Goal: Information Seeking & Learning: Learn about a topic

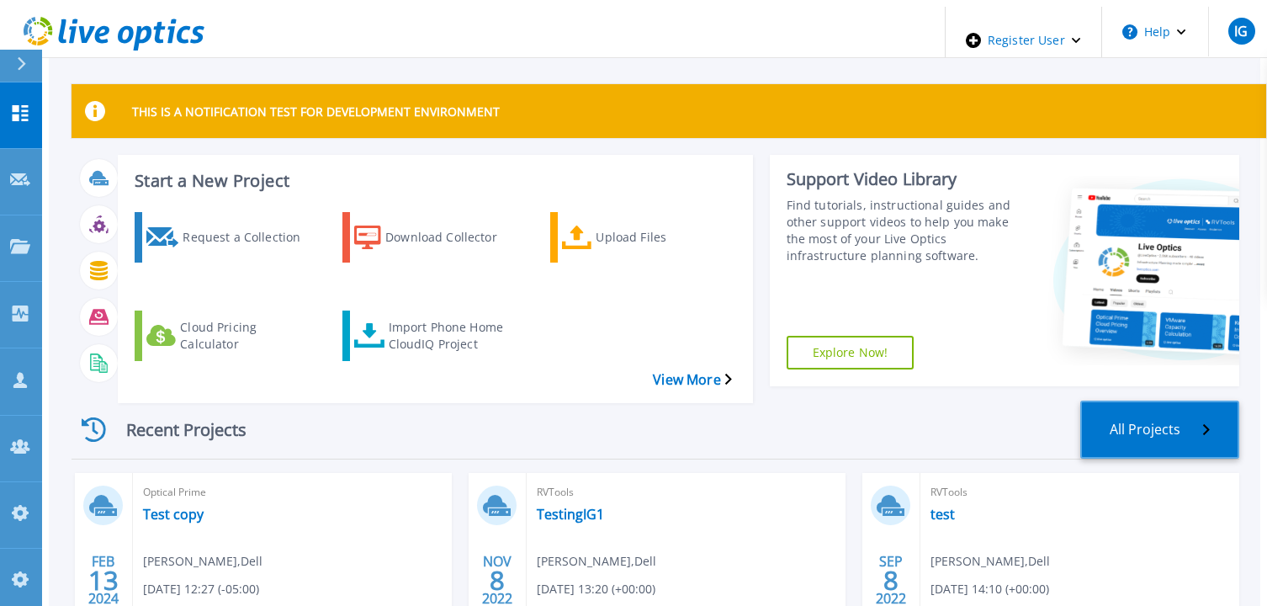
click at [1200, 400] on link "All Projects" at bounding box center [1159, 429] width 159 height 58
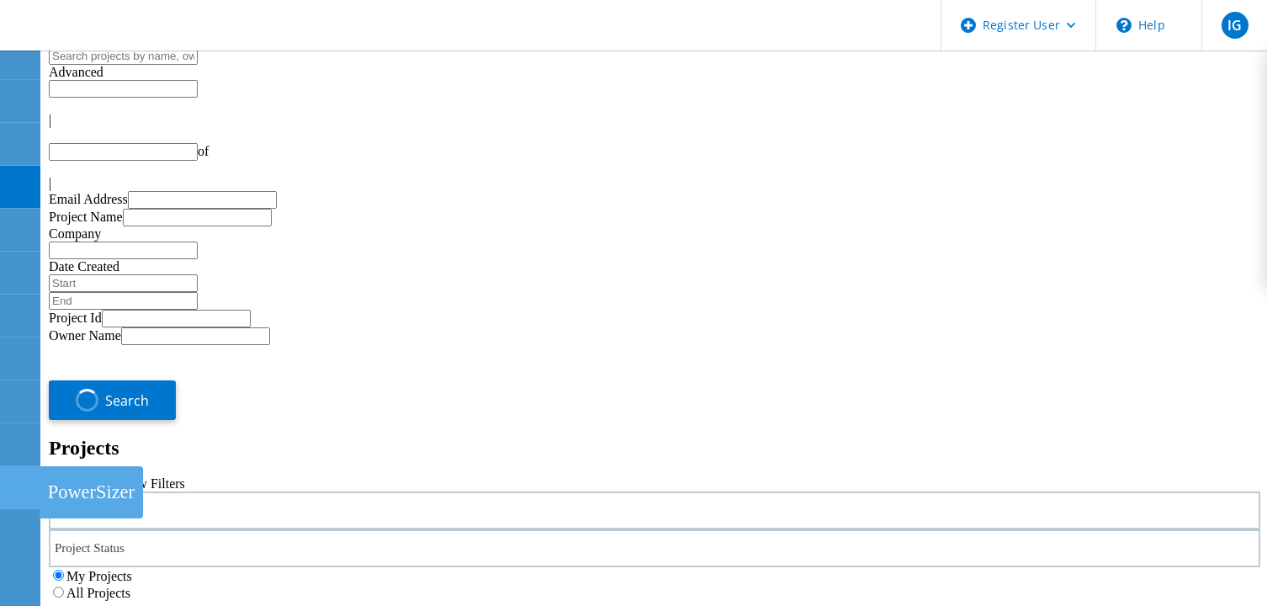
type input "1"
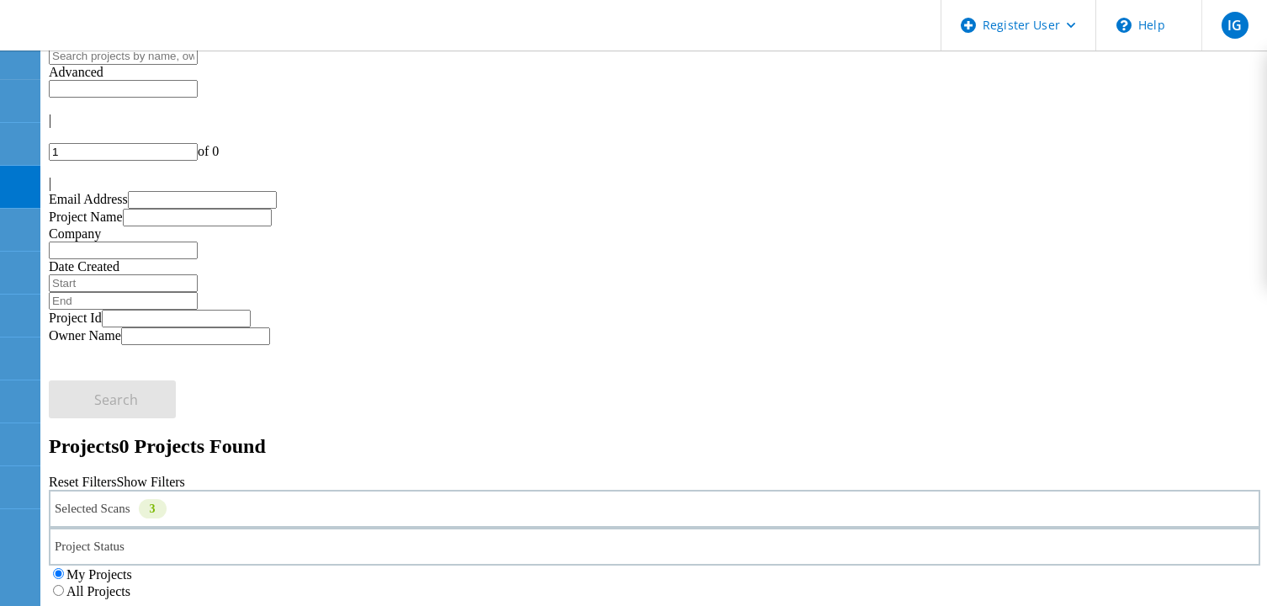
click at [130, 584] on label "All Projects" at bounding box center [98, 591] width 64 height 14
click at [64, 585] on input "All Projects" at bounding box center [58, 590] width 11 height 11
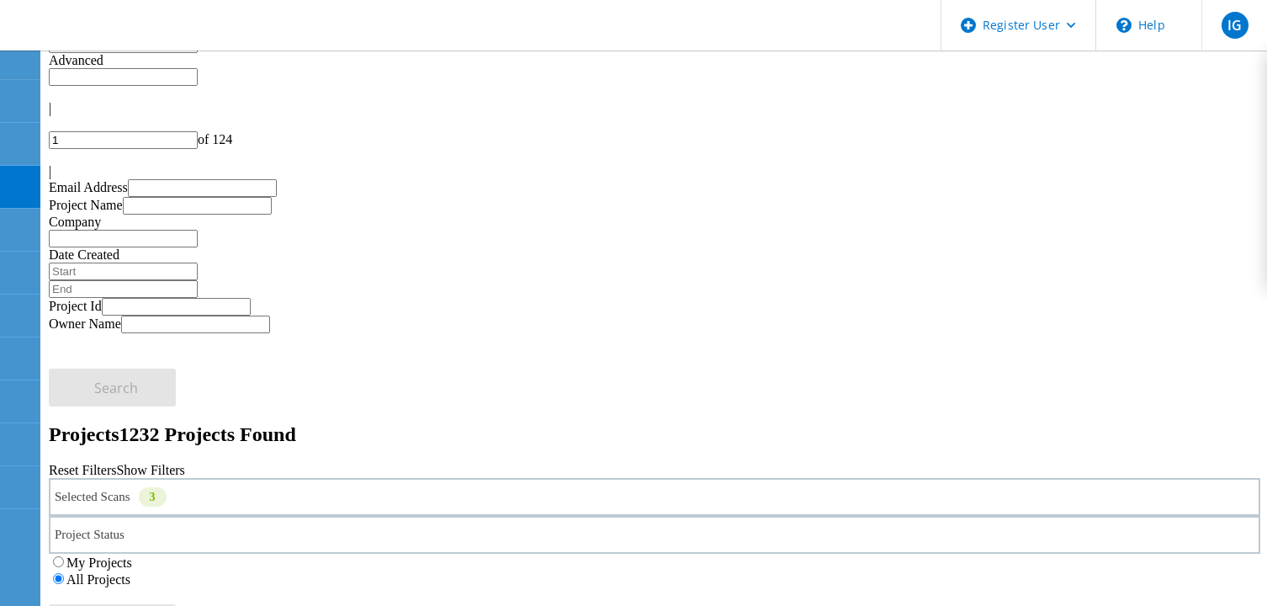
scroll to position [84, 0]
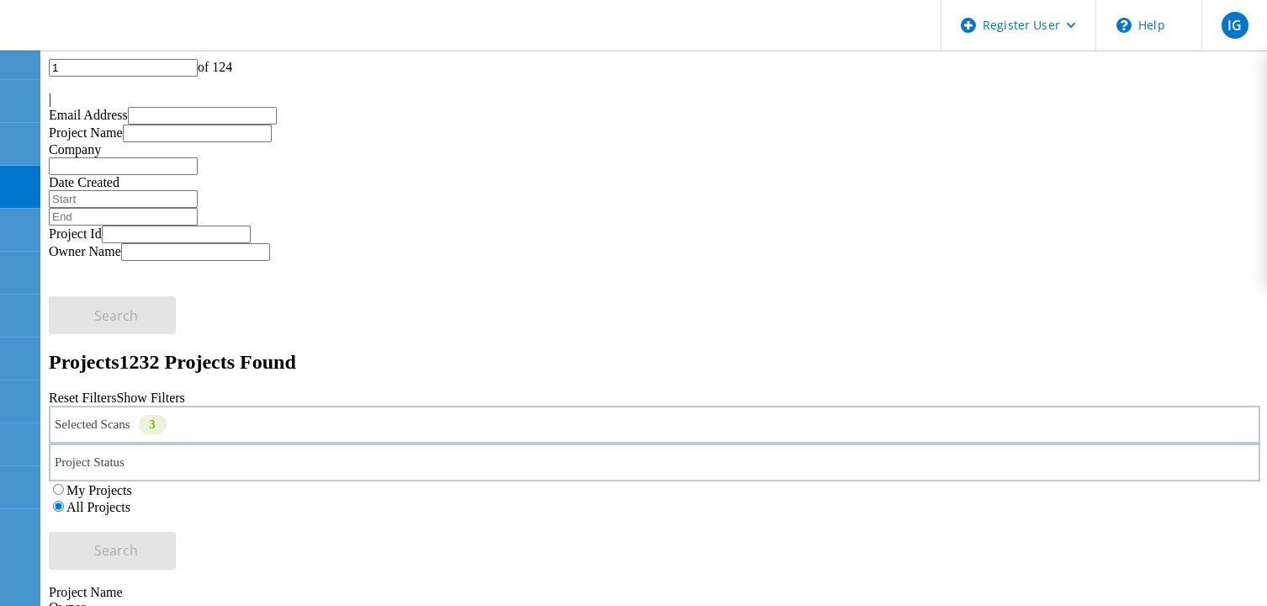
click at [292, 405] on div "Selected Scans 3" at bounding box center [654, 424] width 1211 height 38
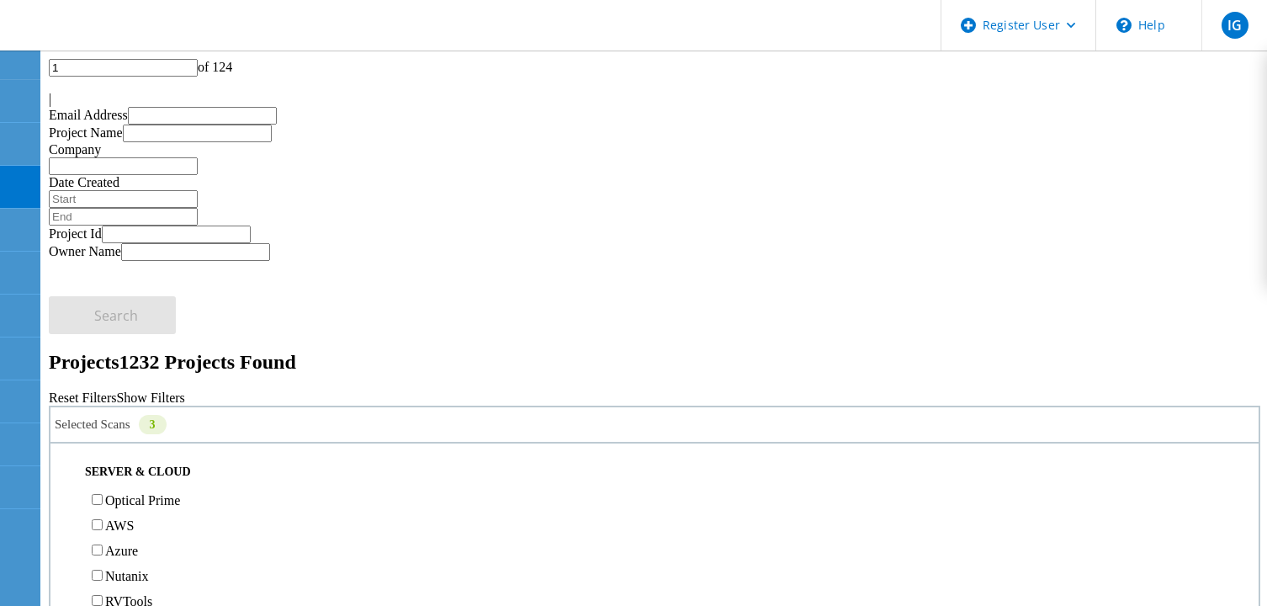
click at [132, 493] on label "Optical Prime" at bounding box center [142, 500] width 75 height 14
click at [103, 494] on input "Optical Prime" at bounding box center [97, 499] width 11 height 11
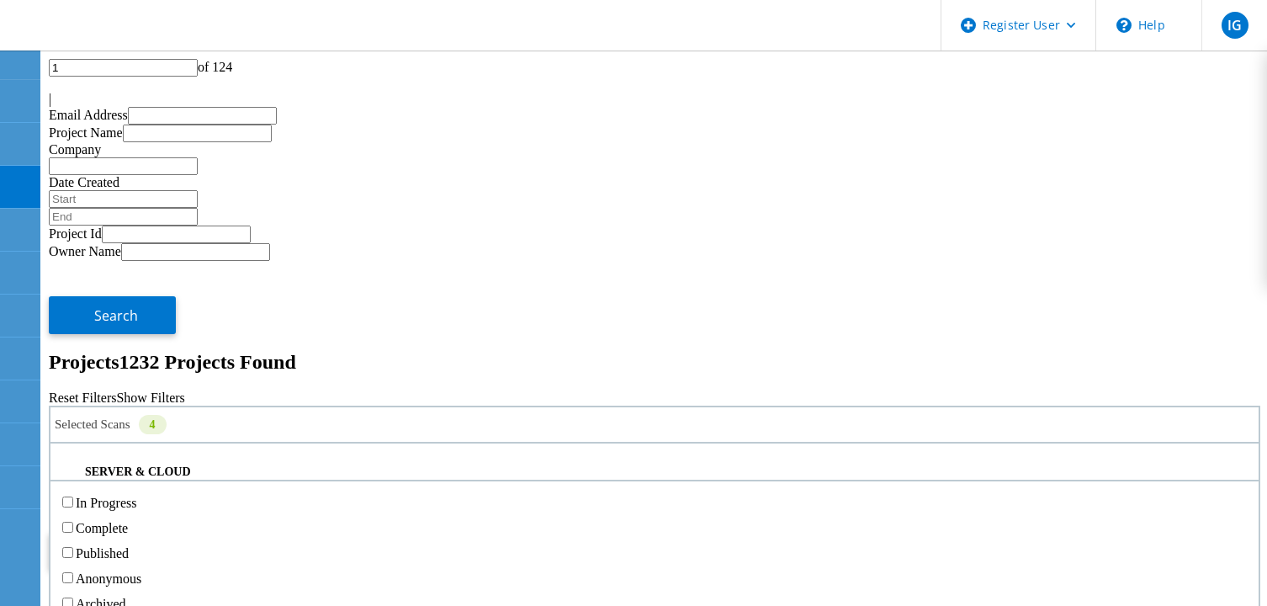
click at [509, 443] on div "Project Status" at bounding box center [654, 462] width 1211 height 38
click at [128, 521] on label "Complete" at bounding box center [102, 528] width 52 height 14
click at [73, 521] on input "Complete" at bounding box center [67, 526] width 11 height 11
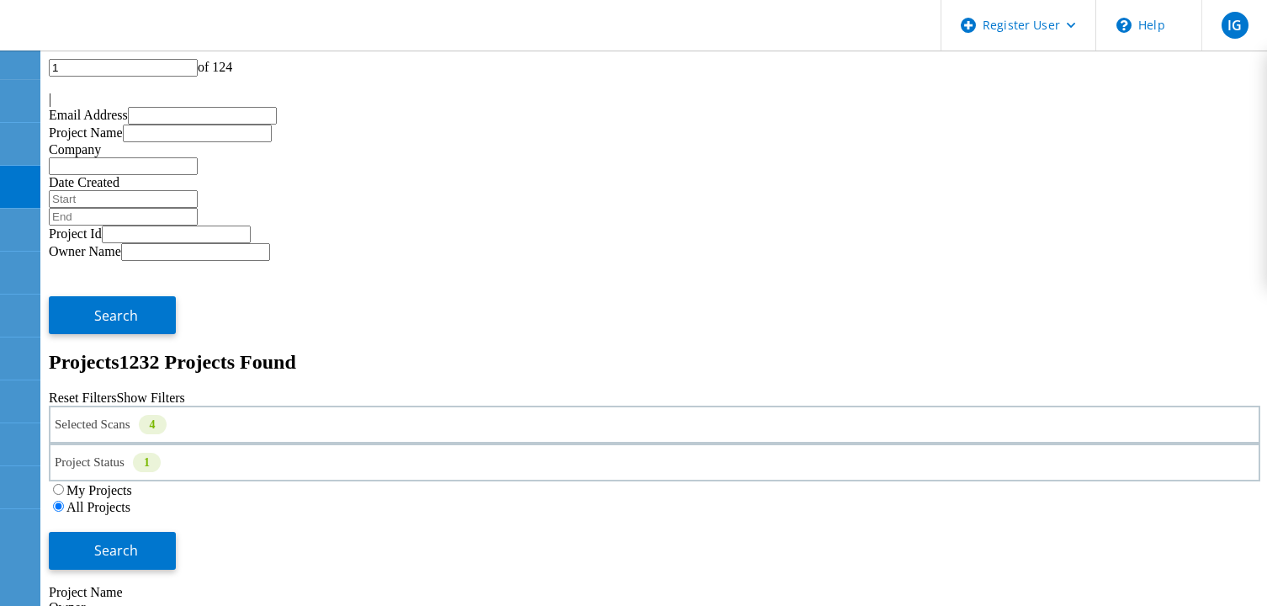
click at [241, 405] on div "Selected Scans 4" at bounding box center [654, 424] width 1211 height 38
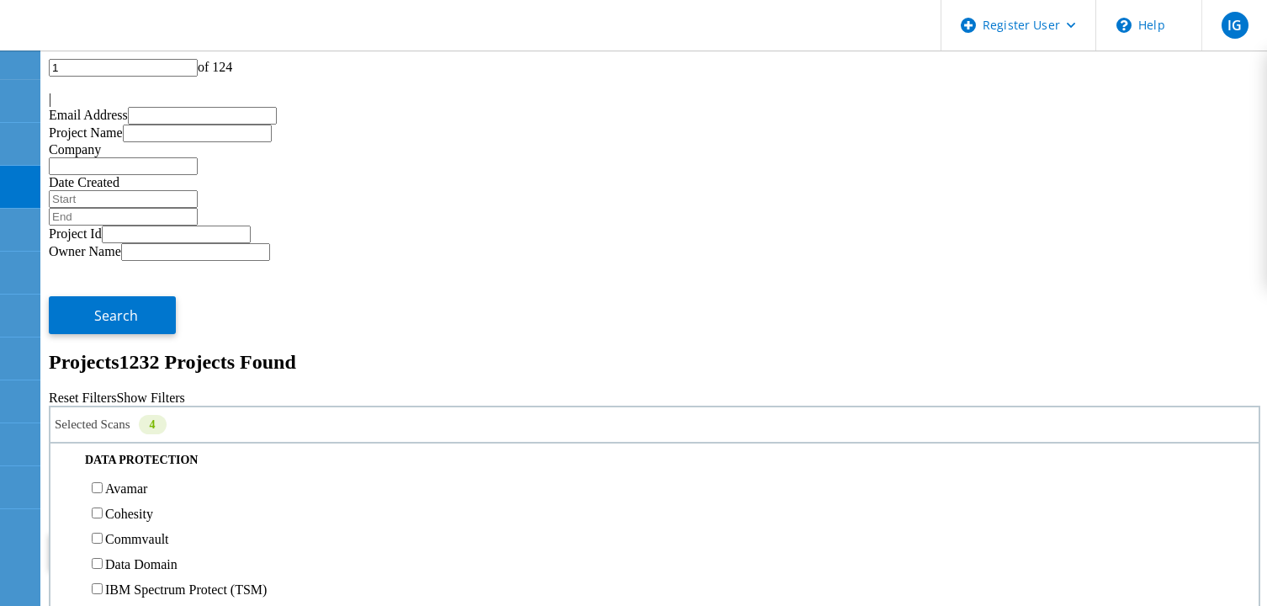
scroll to position [757, 0]
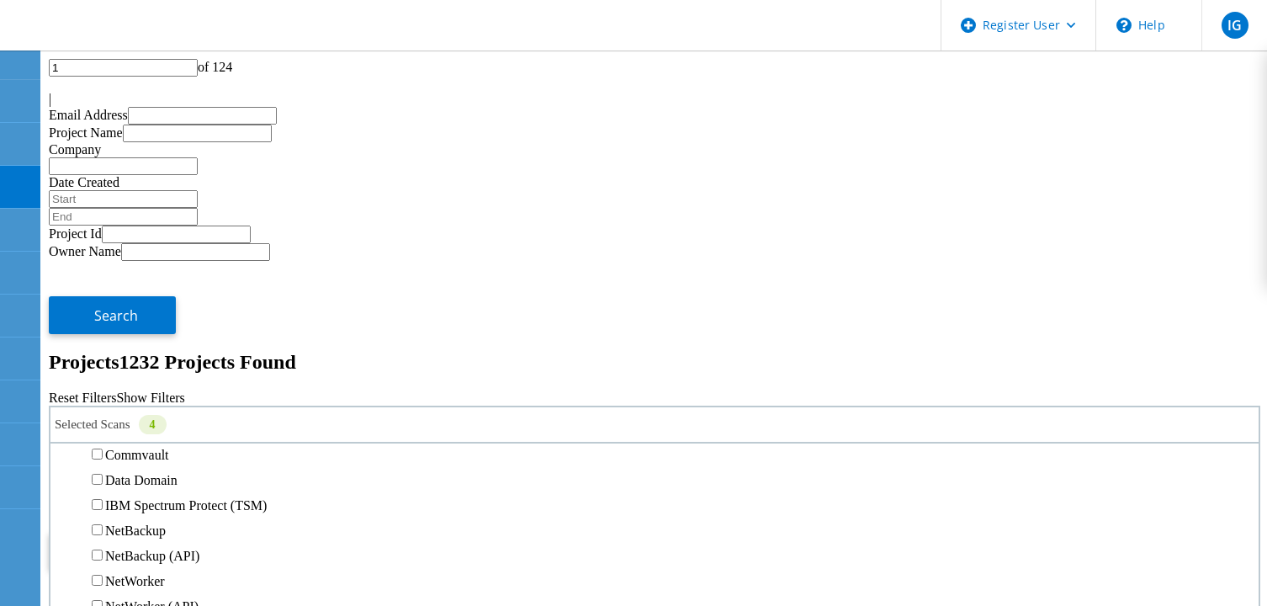
click at [138, 541] on span "Search" at bounding box center [116, 550] width 44 height 19
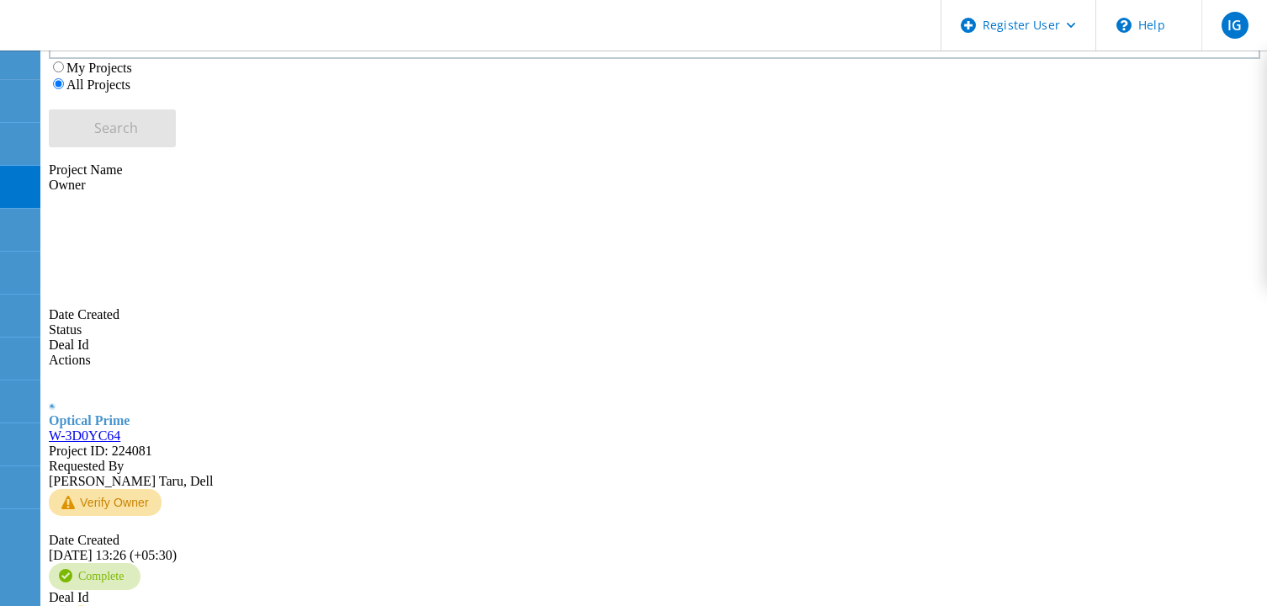
scroll to position [191, 0]
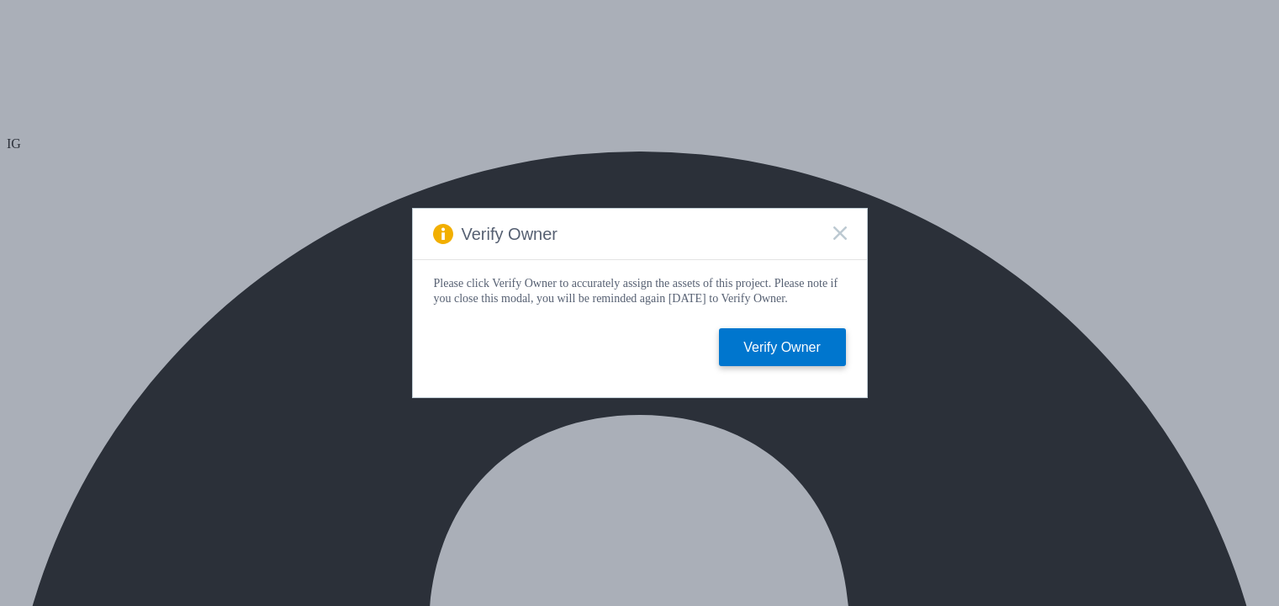
click at [838, 225] on rect at bounding box center [840, 232] width 14 height 14
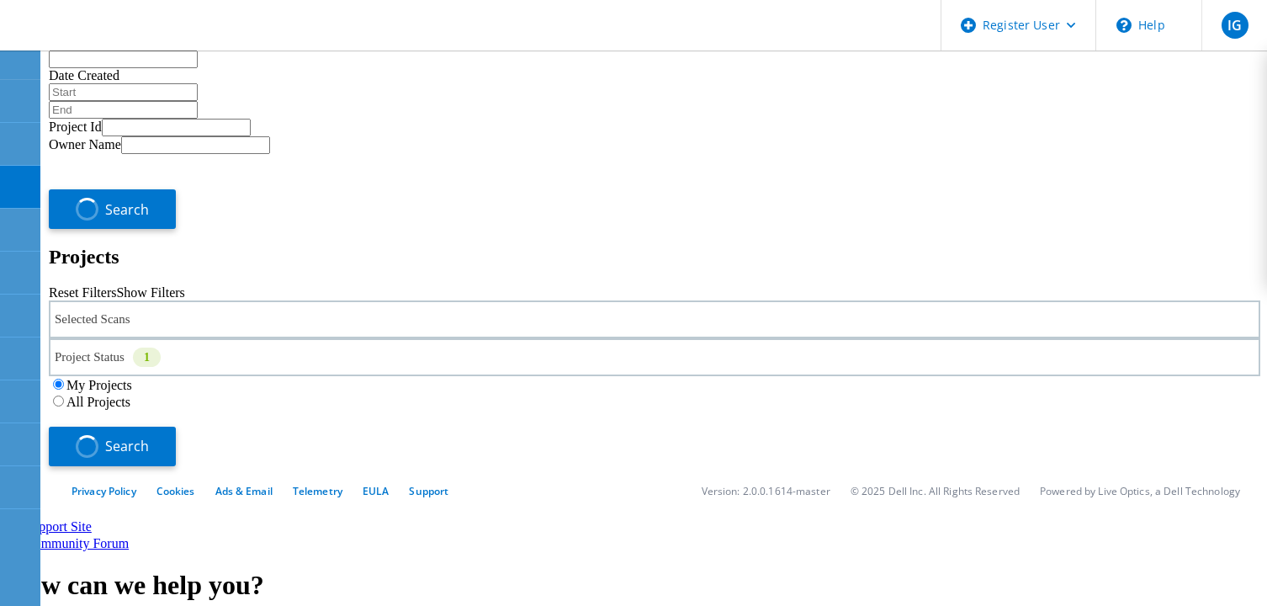
type input "1"
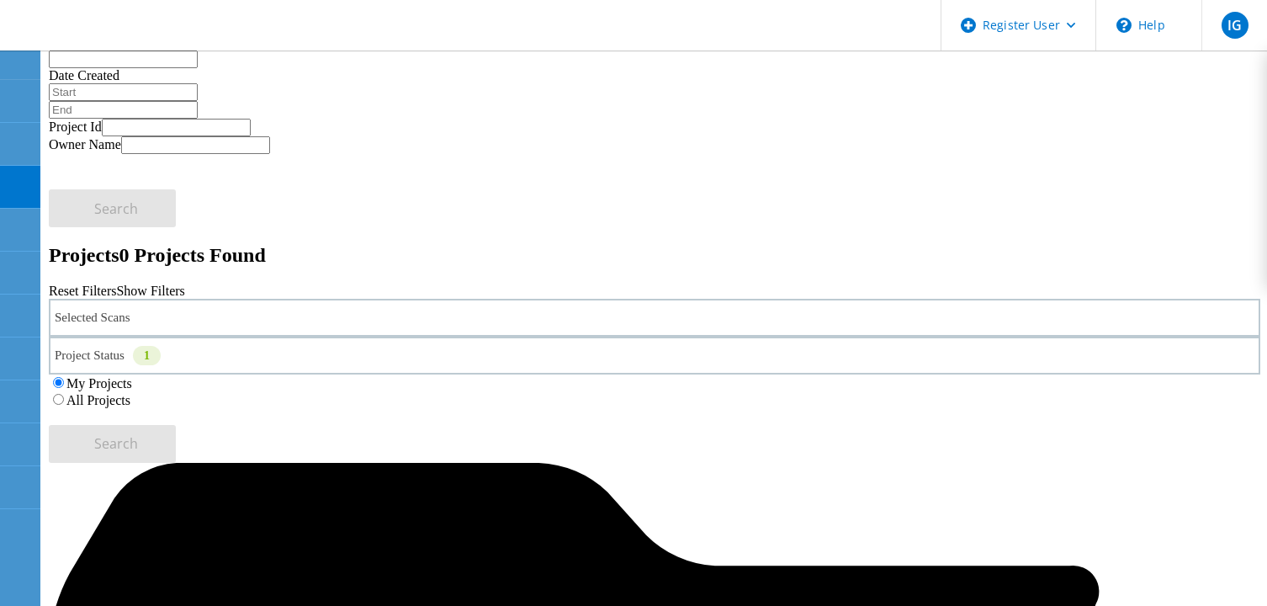
scroll to position [169, 0]
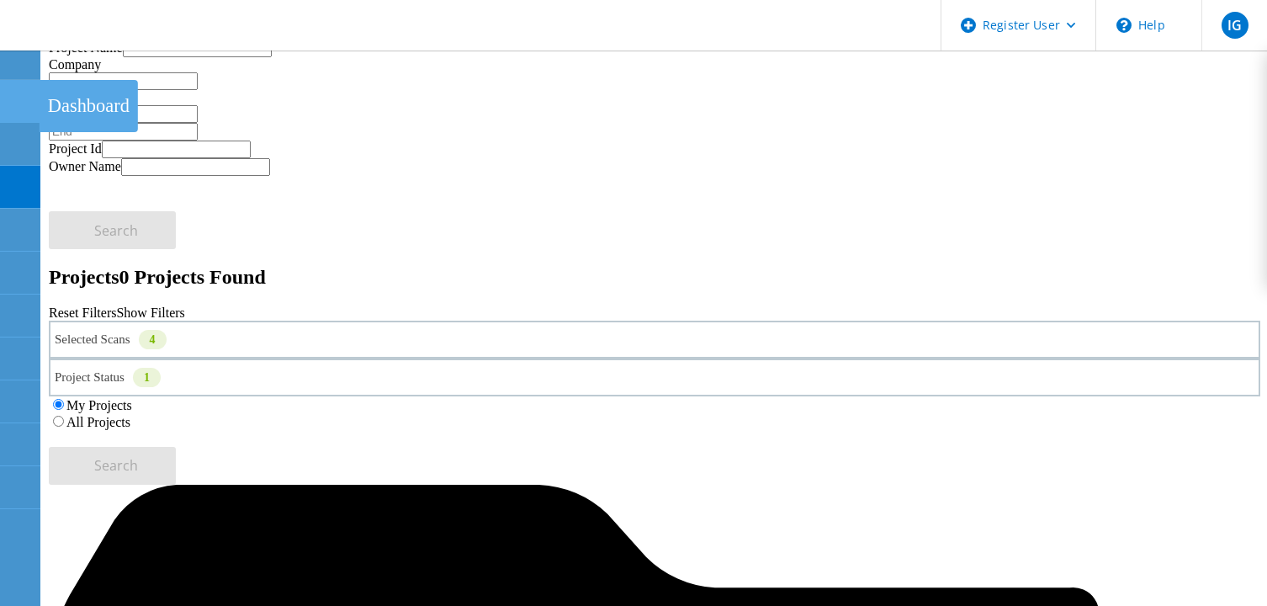
click at [9, 93] on use at bounding box center [9, 93] width 0 height 0
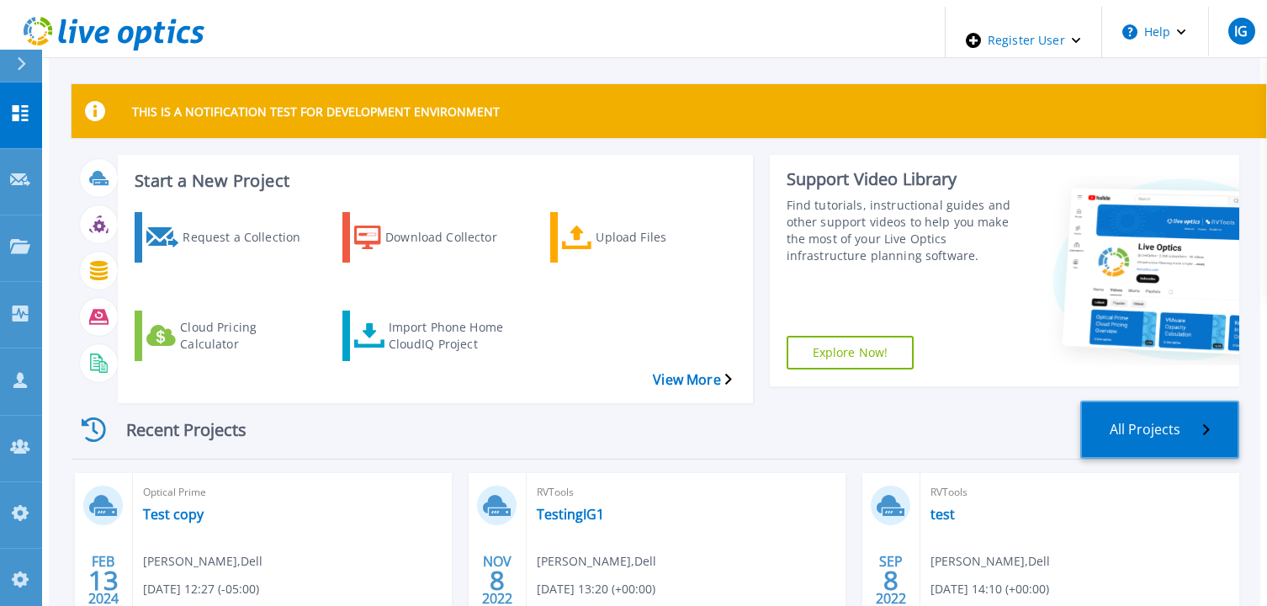
click at [1173, 400] on link "All Projects" at bounding box center [1159, 429] width 159 height 58
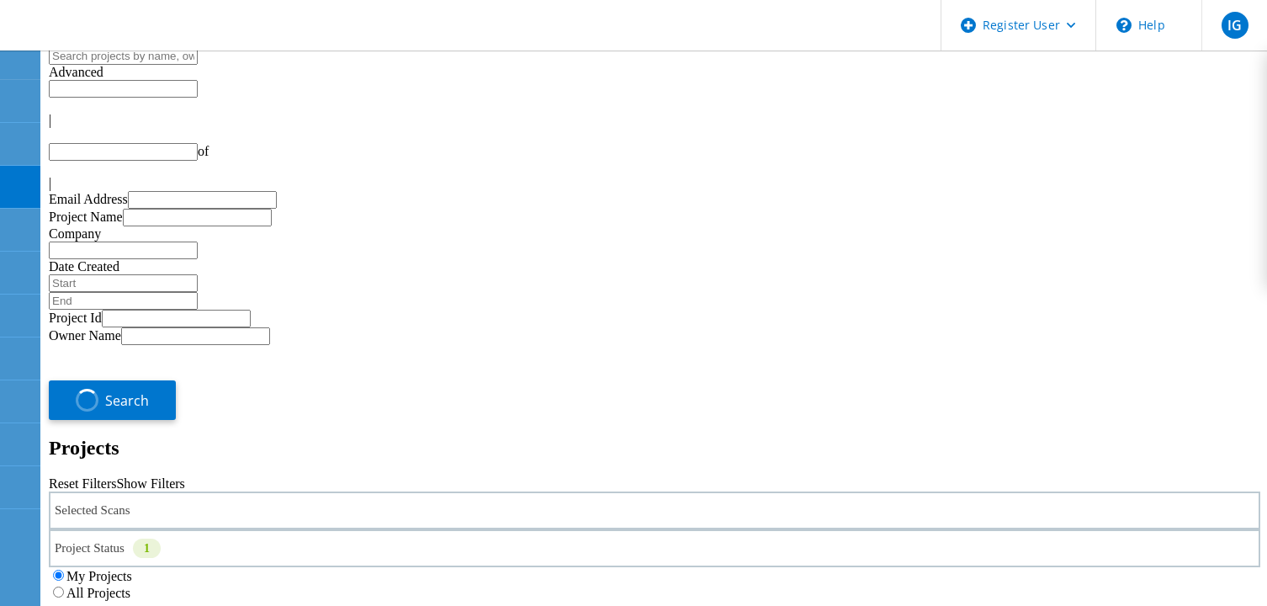
type input "1"
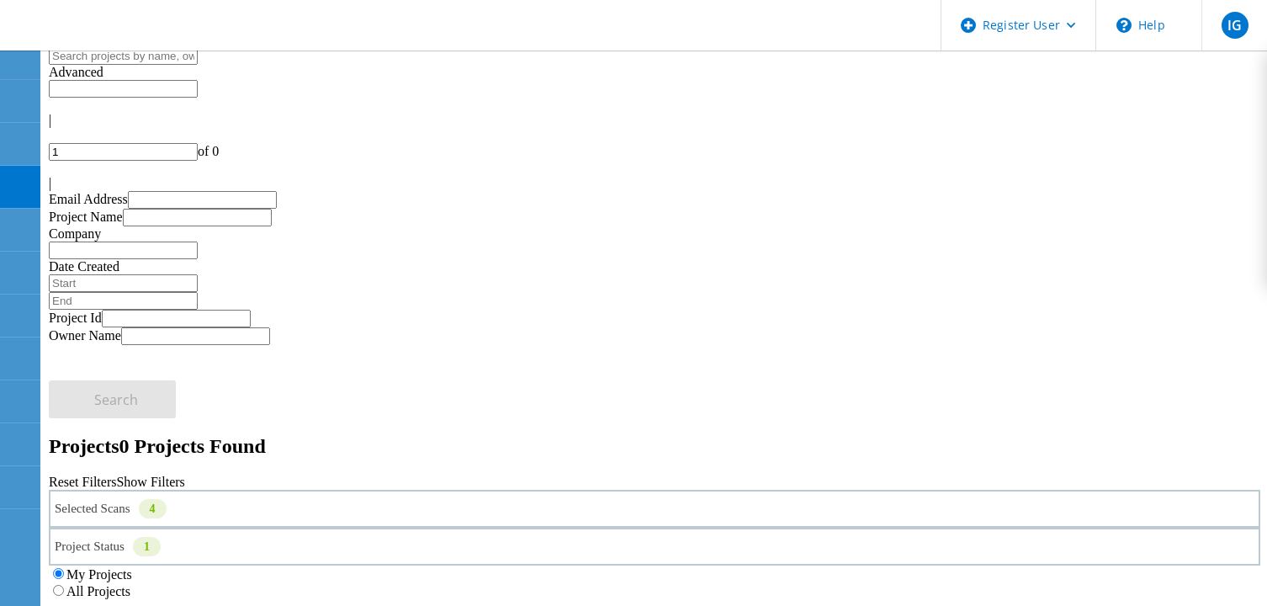
click at [240, 490] on div "Selected Scans 4" at bounding box center [654, 509] width 1211 height 38
click at [129, 577] on label "Optical Prime" at bounding box center [142, 584] width 75 height 14
click at [103, 578] on input "Optical Prime" at bounding box center [97, 583] width 11 height 11
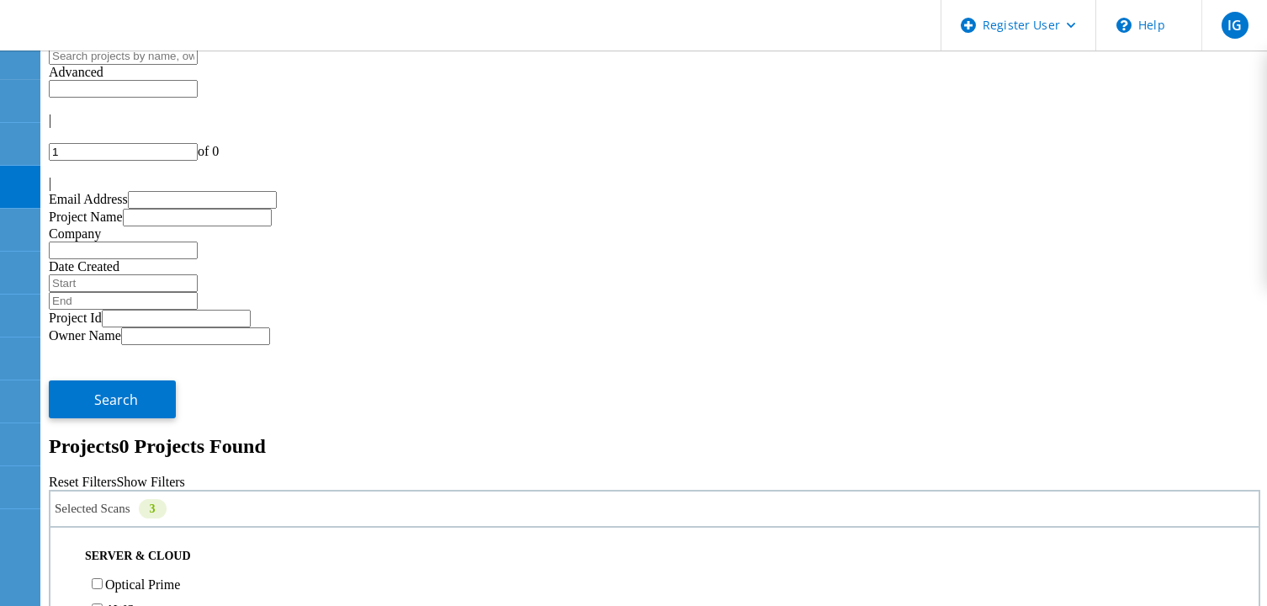
drag, startPoint x: 856, startPoint y: 232, endPoint x: 881, endPoint y: 226, distance: 25.1
click at [130, 584] on label "All Projects" at bounding box center [98, 591] width 64 height 14
click at [64, 585] on input "All Projects" at bounding box center [58, 590] width 11 height 11
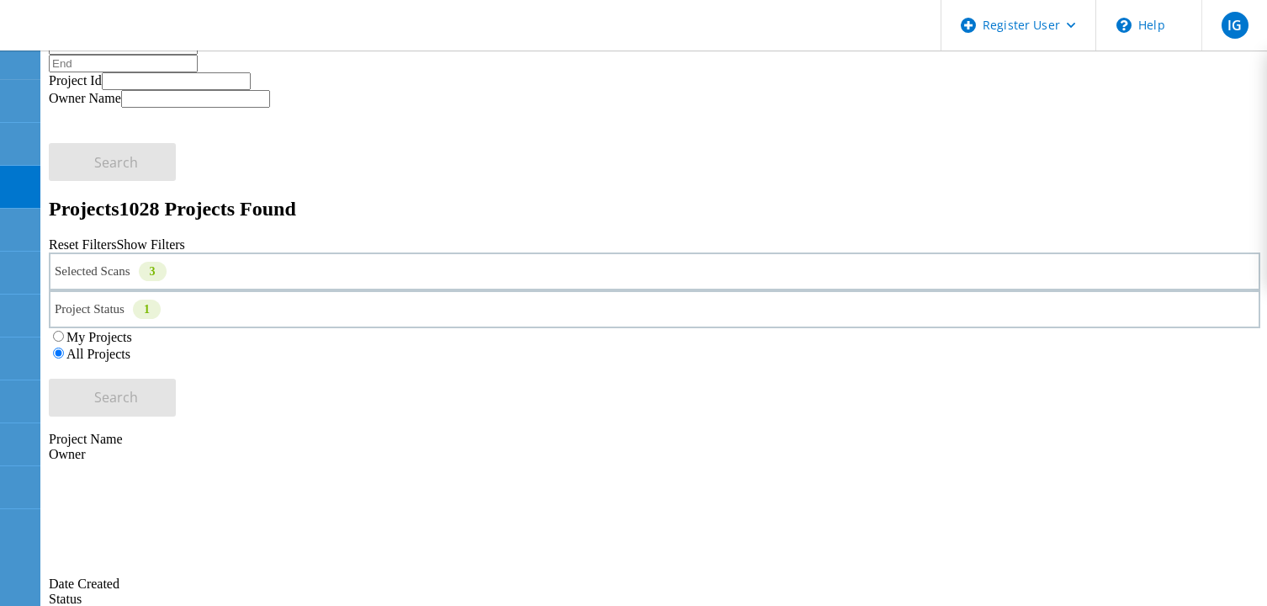
scroll to position [252, 0]
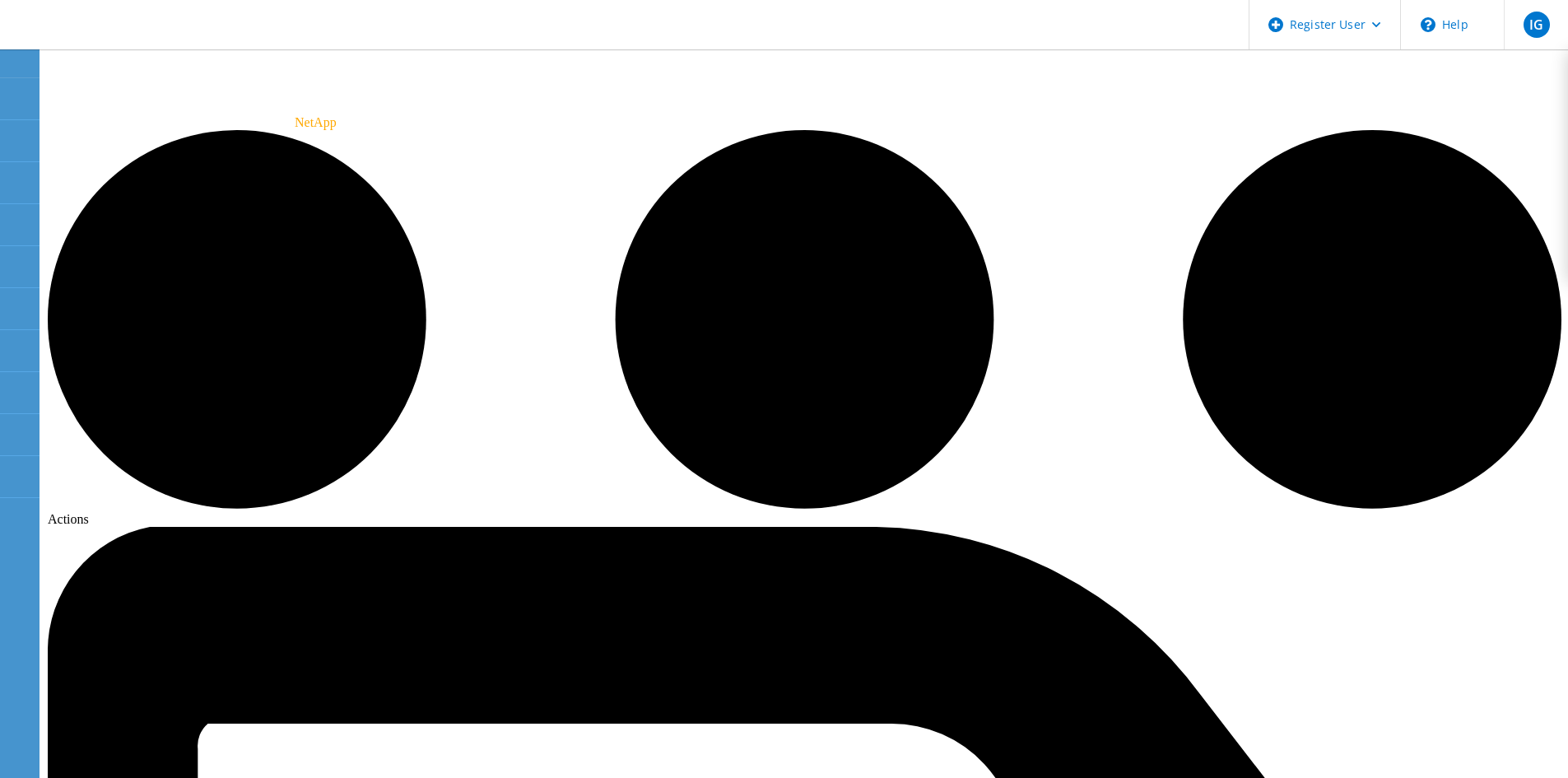
scroll to position [82, 0]
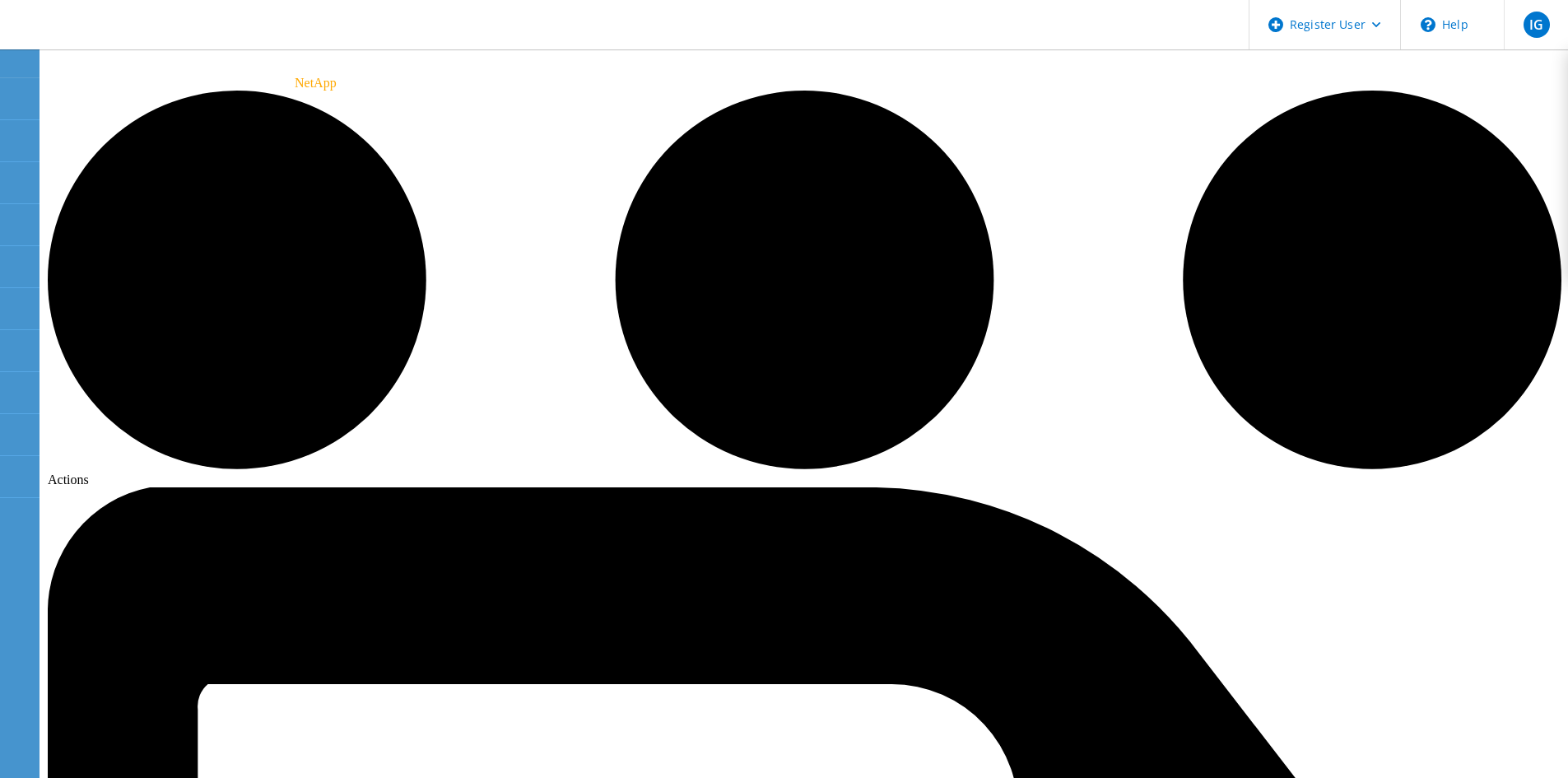
radio input "true"
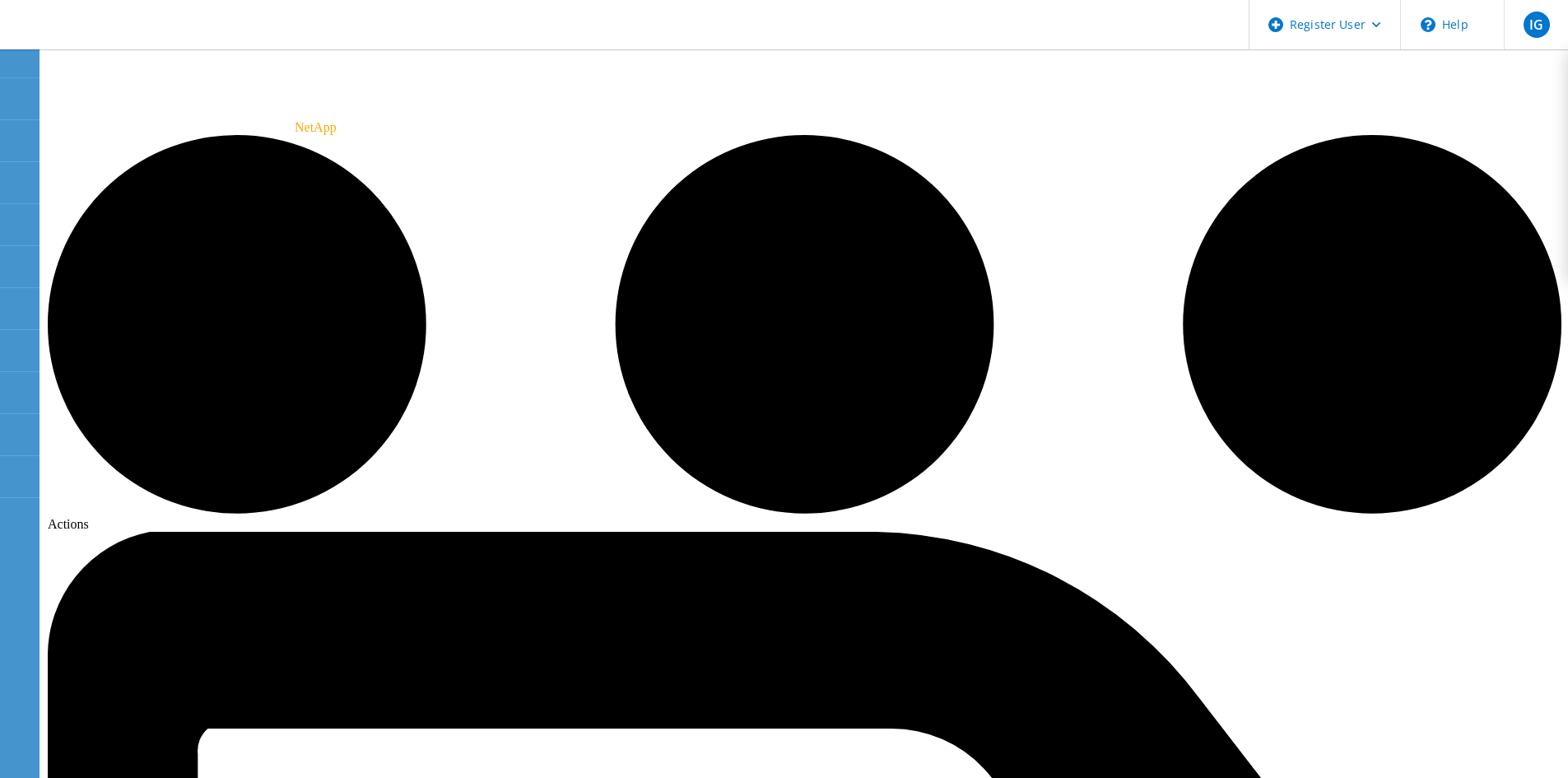
scroll to position [0, 0]
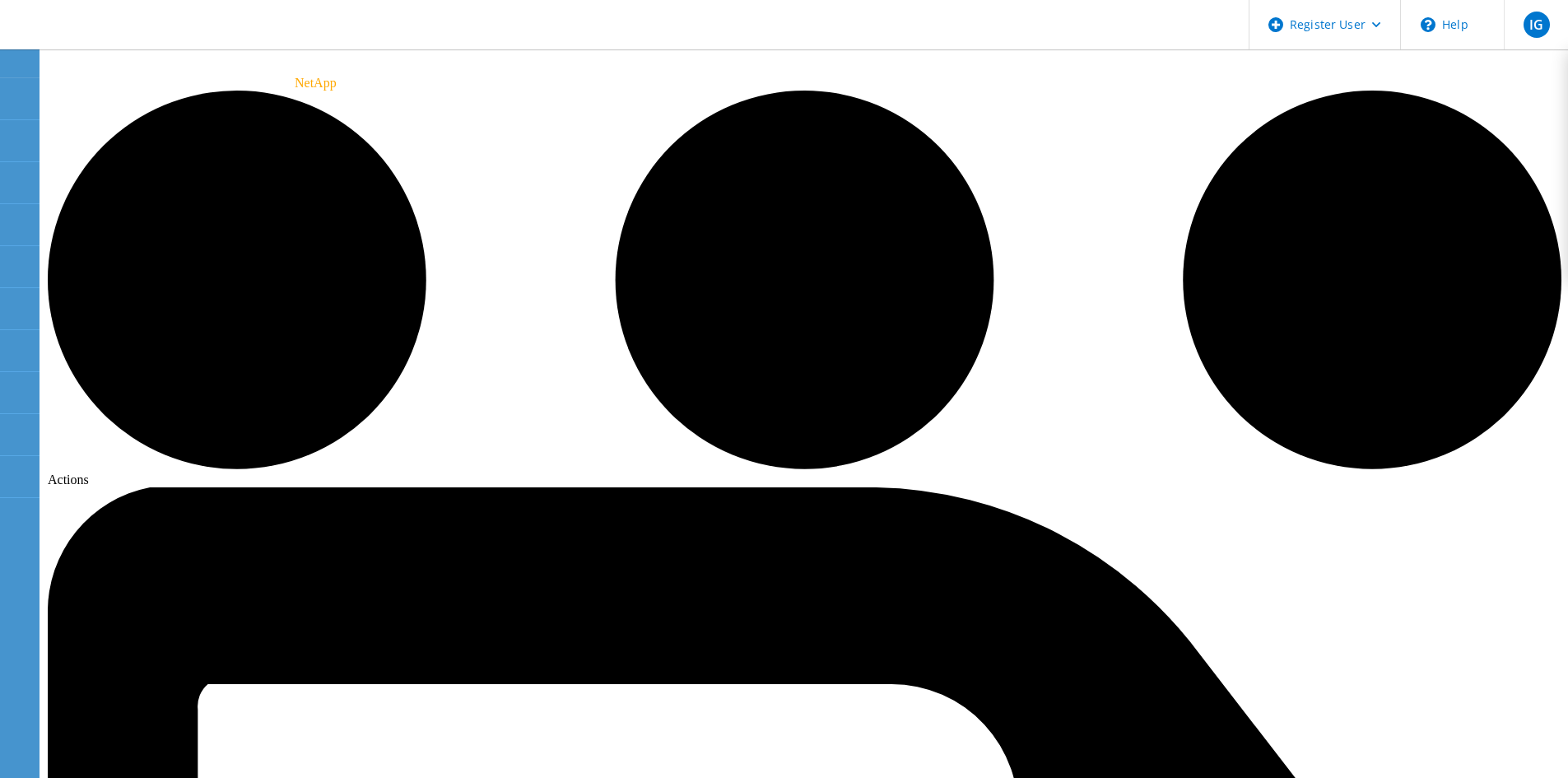
radio input "true"
radio input "false"
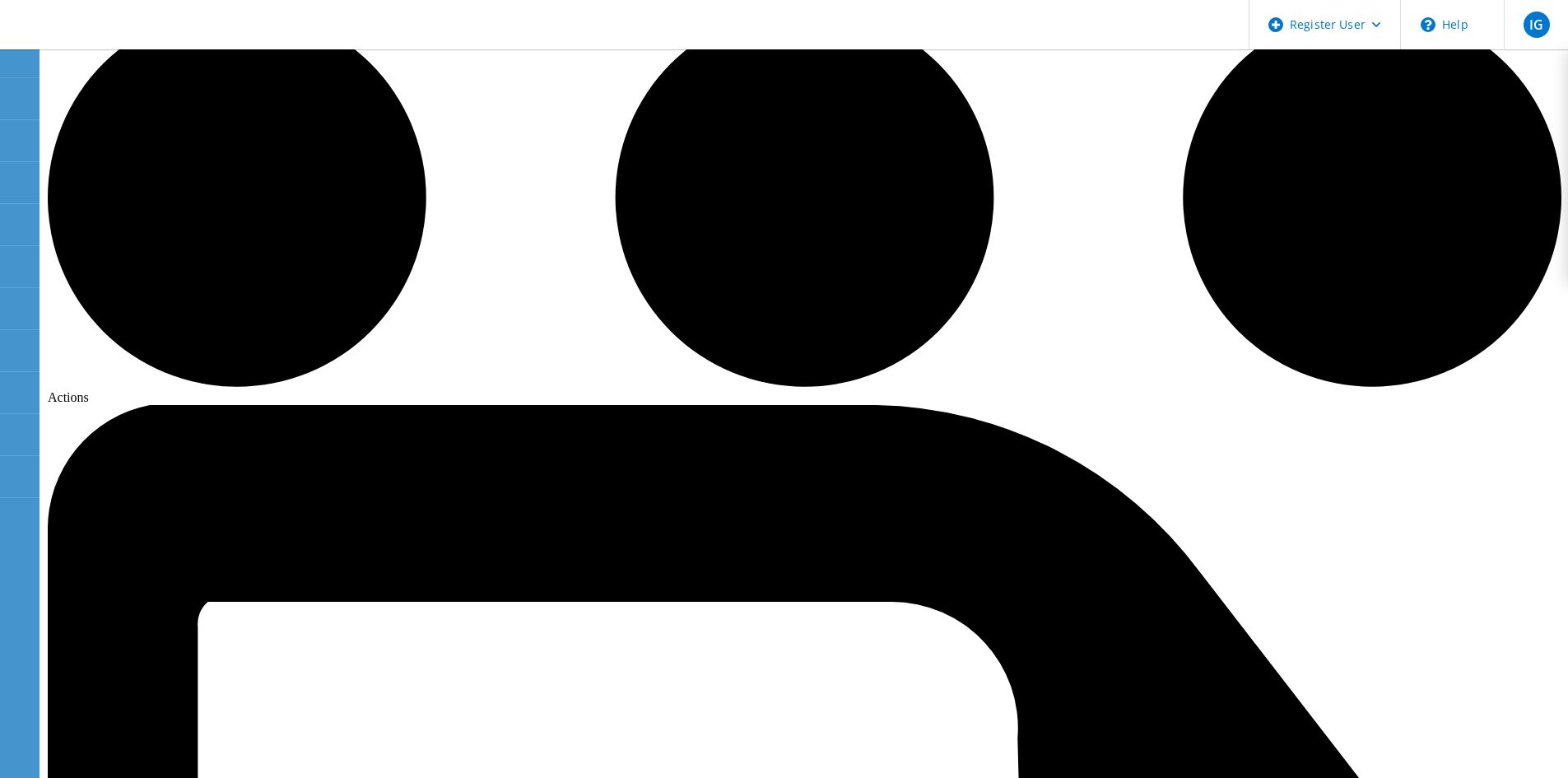
scroll to position [127, 0]
